Goal: Task Accomplishment & Management: Manage account settings

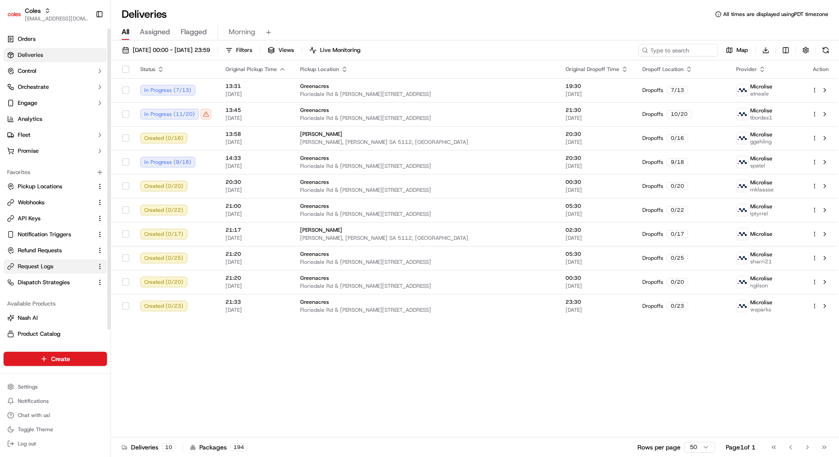
scroll to position [16, 0]
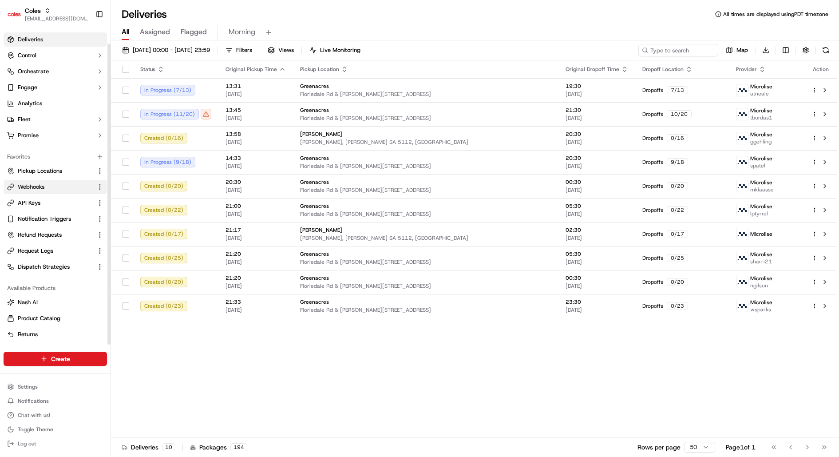
click at [56, 189] on link "Webhooks" at bounding box center [50, 187] width 86 height 8
